Goal: Transaction & Acquisition: Obtain resource

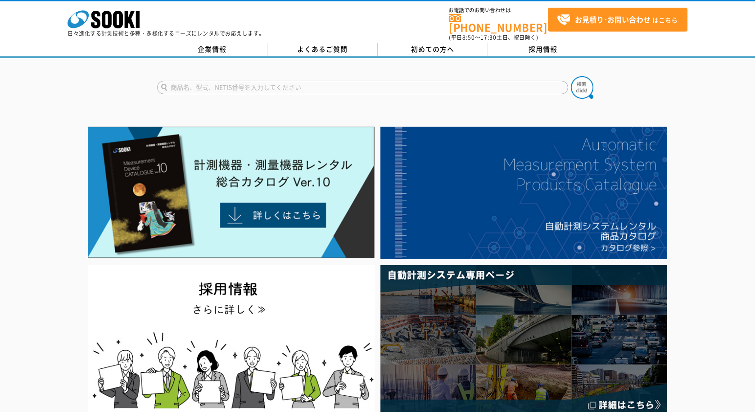
click at [218, 81] on input "text" at bounding box center [362, 88] width 411 height 14
type input "き"
type input "２０B"
click at [583, 81] on img at bounding box center [582, 87] width 23 height 23
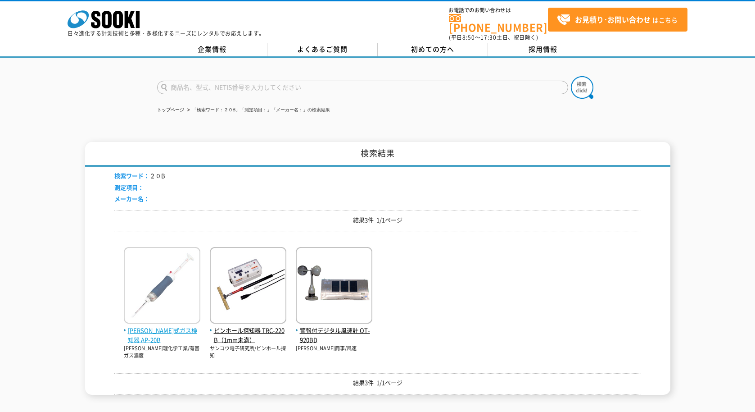
click at [172, 317] on img at bounding box center [162, 286] width 77 height 79
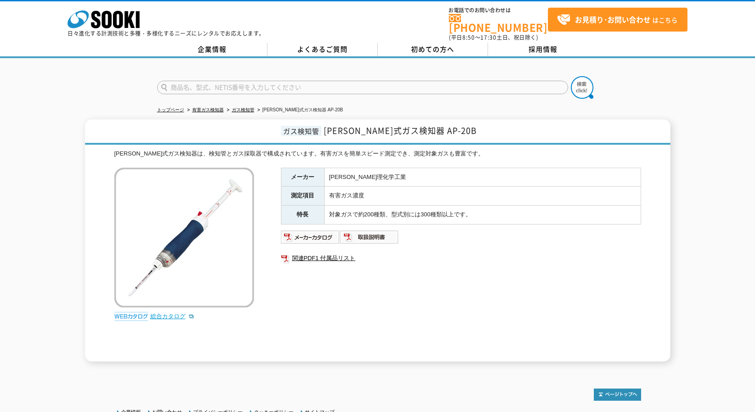
click at [168, 313] on link "総合カタログ" at bounding box center [172, 315] width 44 height 7
click at [375, 232] on img at bounding box center [369, 237] width 59 height 14
click at [318, 234] on img at bounding box center [310, 237] width 59 height 14
